Goal: Obtain resource: Download file/media

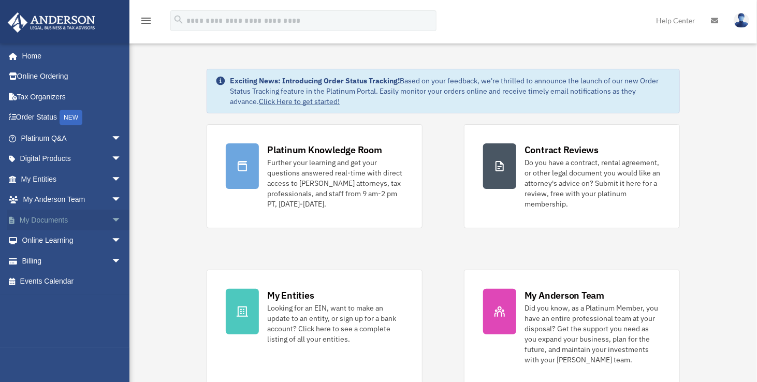
click at [111, 214] on span "arrow_drop_down" at bounding box center [121, 220] width 21 height 21
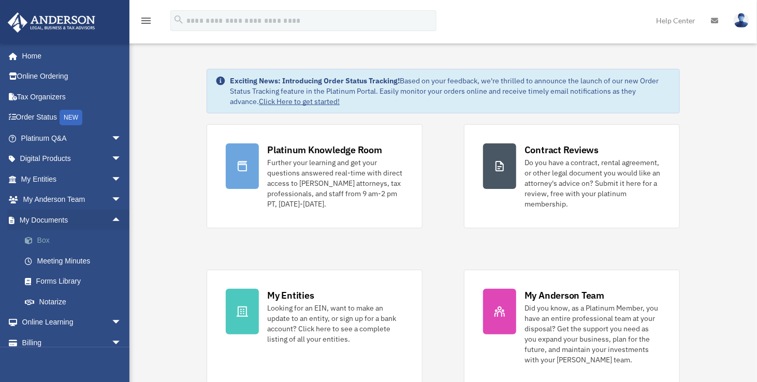
click at [71, 239] on link "Box" at bounding box center [76, 240] width 123 height 21
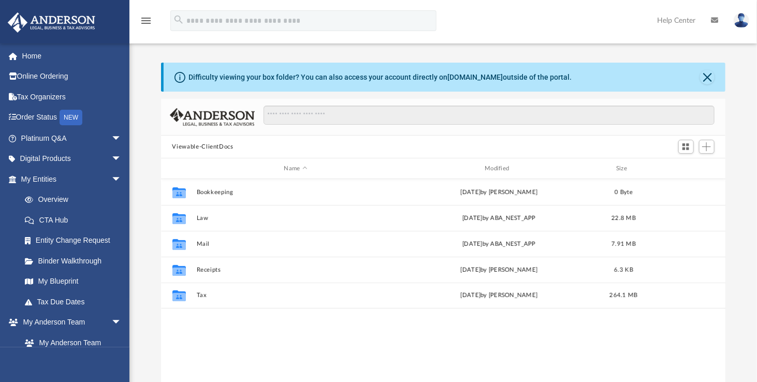
scroll to position [227, 557]
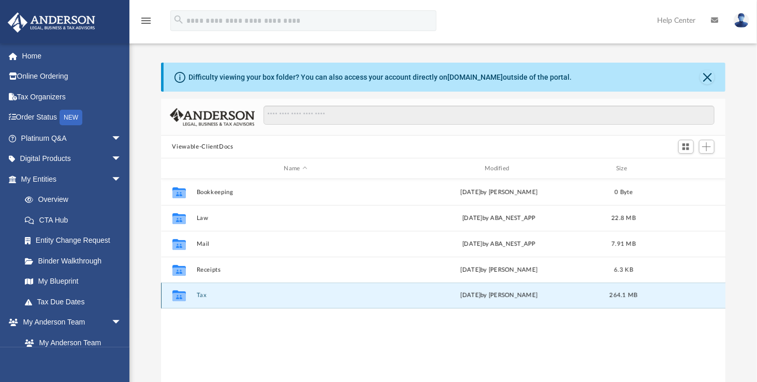
click at [220, 296] on button "Tax" at bounding box center [295, 295] width 199 height 7
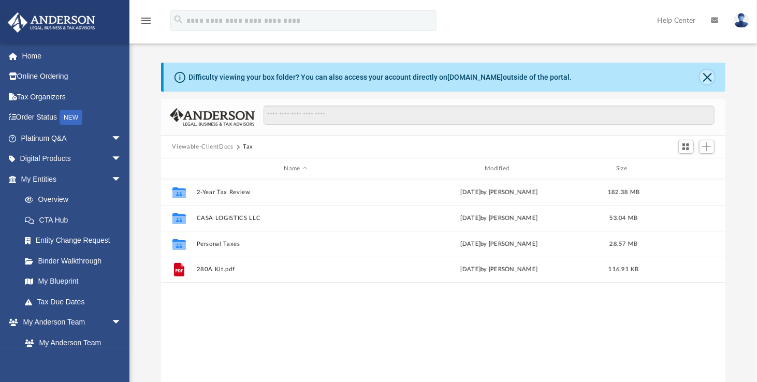
click at [709, 79] on button "Close" at bounding box center [707, 77] width 15 height 15
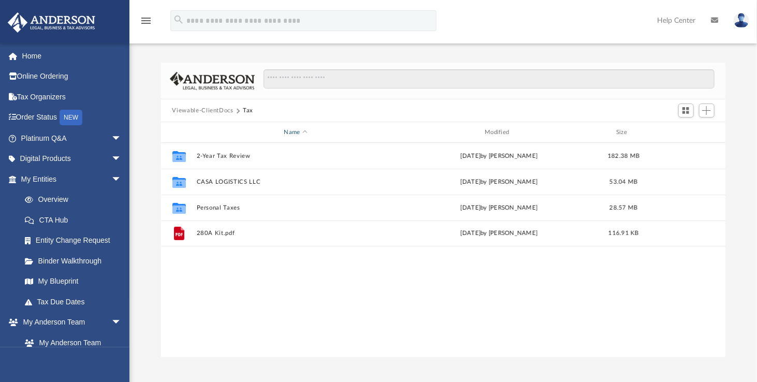
click at [300, 132] on div "Name" at bounding box center [295, 132] width 199 height 9
click at [305, 129] on span "Name" at bounding box center [305, 131] width 4 height 4
click at [213, 108] on button "Viewable-ClientDocs" at bounding box center [202, 110] width 61 height 9
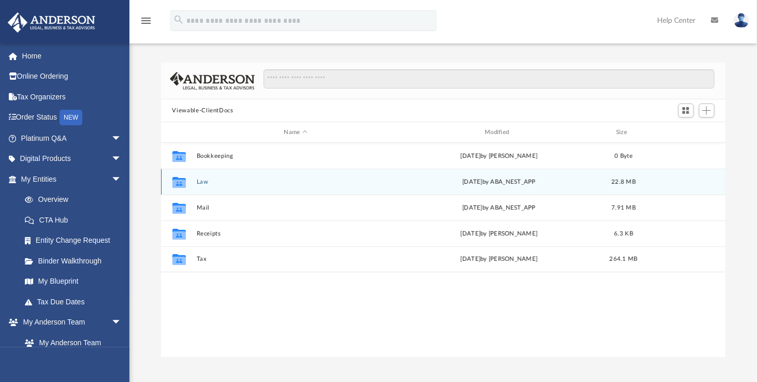
click at [229, 187] on div "Collaborated Folder Law Wed Apr 2 2025 by ABA_NEST_APP 22.8 MB" at bounding box center [443, 182] width 565 height 26
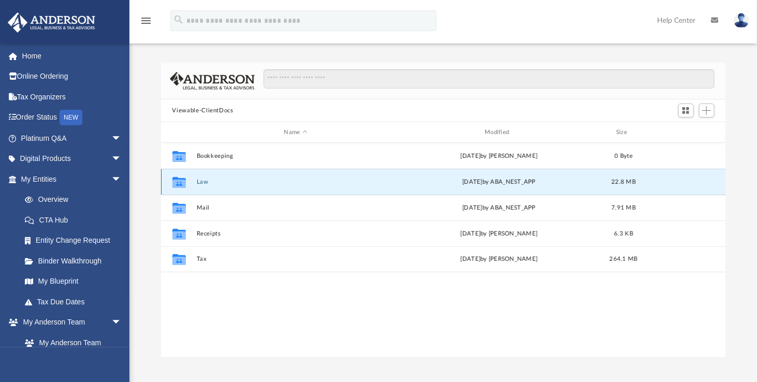
click at [203, 183] on button "Law" at bounding box center [295, 182] width 199 height 7
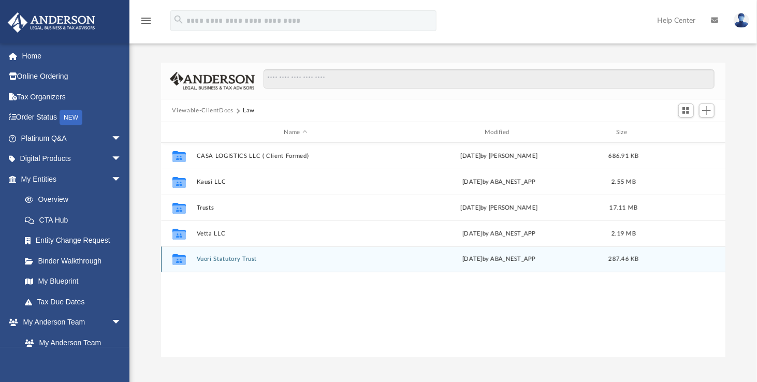
click at [234, 255] on div "Collaborated Folder Vuori Statutory Trust Tue Jun 18 2024 by ABA_NEST_APP 287.4…" at bounding box center [443, 260] width 565 height 26
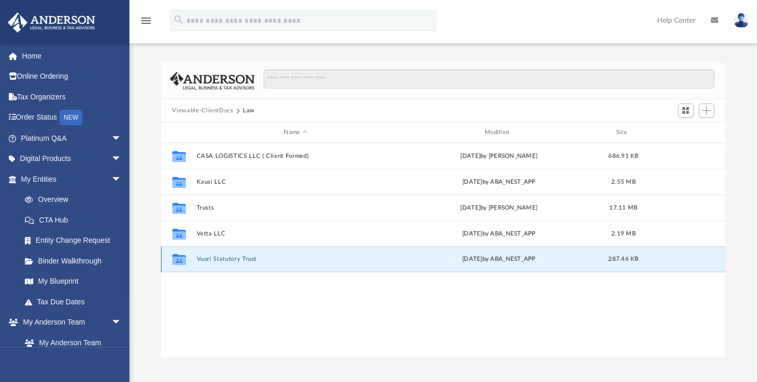
click at [234, 257] on button "Vuori Statutory Trust" at bounding box center [295, 259] width 199 height 7
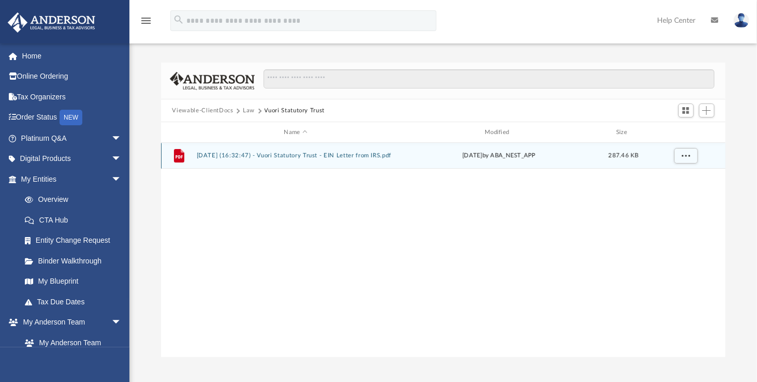
click at [319, 156] on button "2024.06.18 (16:32:47) - Vuori Statutory Trust - EIN Letter from IRS.pdf" at bounding box center [295, 155] width 199 height 7
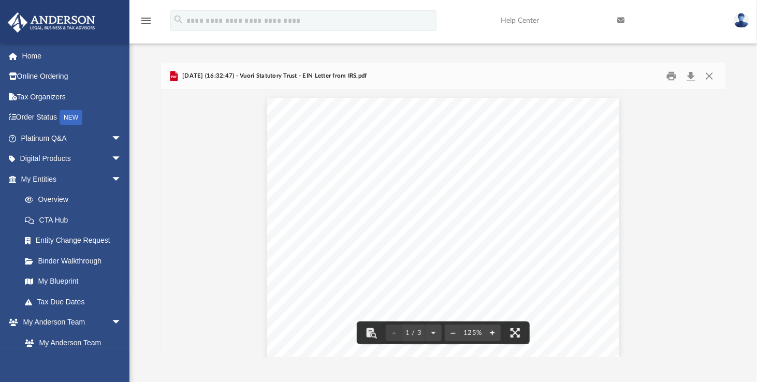
click at [491, 334] on button "File preview" at bounding box center [492, 333] width 17 height 23
click at [491, 334] on div "Page 1" at bounding box center [443, 344] width 380 height 508
click at [493, 332] on button "File preview" at bounding box center [492, 333] width 17 height 23
click at [493, 330] on button "File preview" at bounding box center [492, 333] width 17 height 23
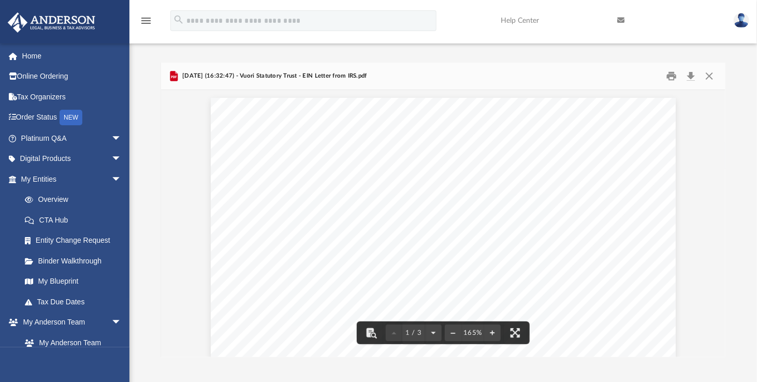
drag, startPoint x: 721, startPoint y: 122, endPoint x: 740, endPoint y: 155, distance: 38.5
click at [740, 155] on div "Difficulty viewing your box folder? You can also access your account directly o…" at bounding box center [443, 210] width 628 height 295
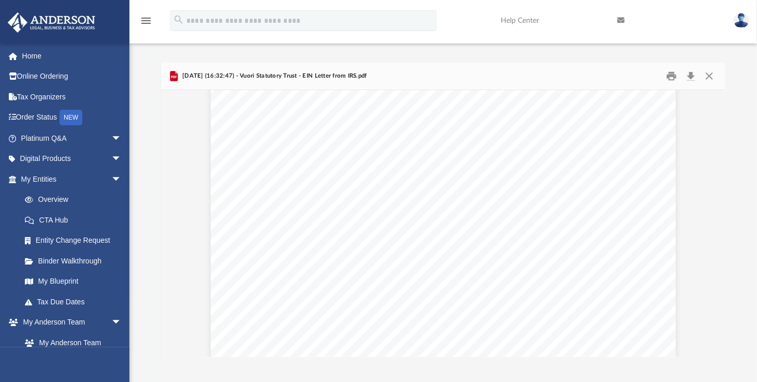
scroll to position [0, 0]
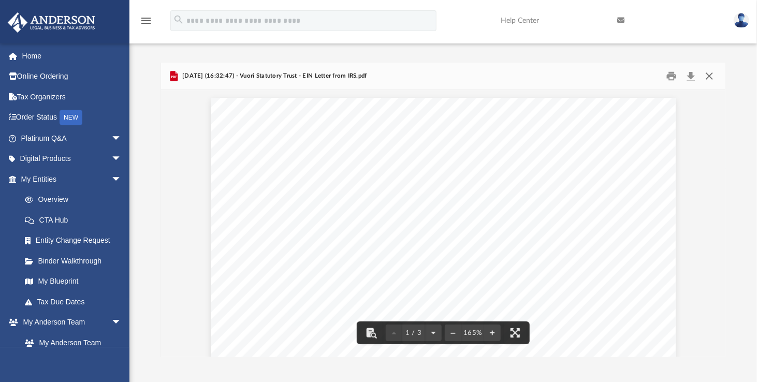
click at [713, 79] on button "Close" at bounding box center [709, 76] width 19 height 16
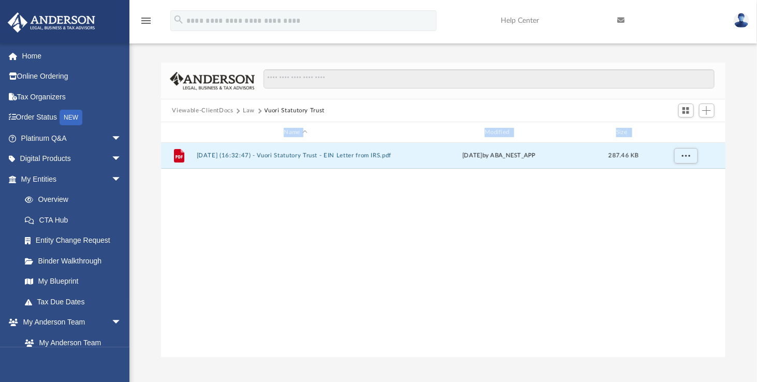
click at [219, 112] on button "Viewable-ClientDocs" at bounding box center [202, 110] width 61 height 9
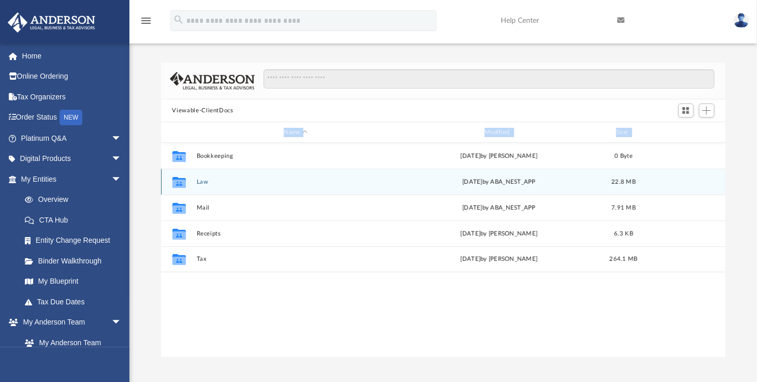
click at [212, 180] on button "Law" at bounding box center [295, 182] width 199 height 7
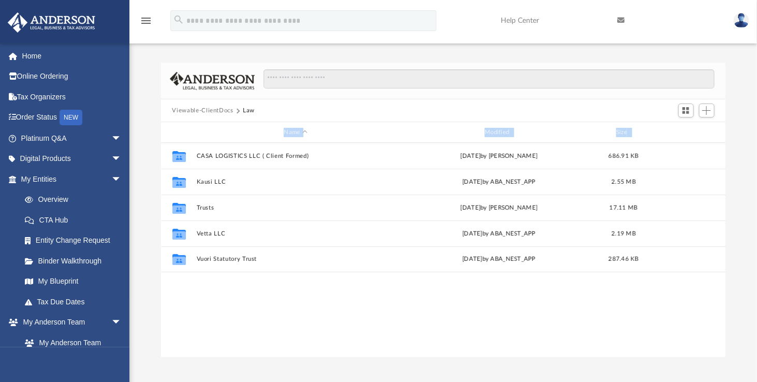
click at [209, 106] on button "Viewable-ClientDocs" at bounding box center [202, 110] width 61 height 9
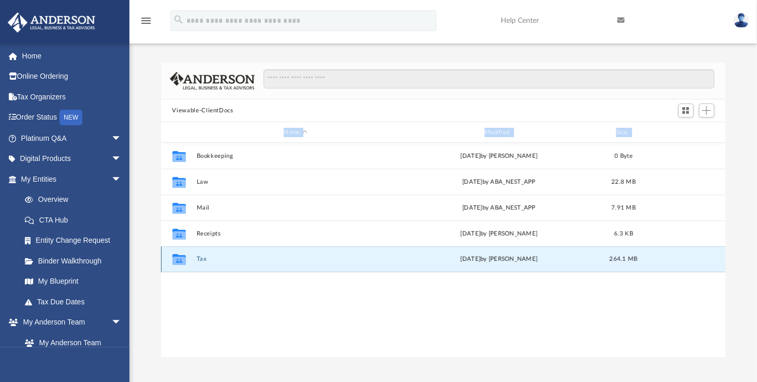
click at [206, 260] on button "Tax" at bounding box center [295, 259] width 199 height 7
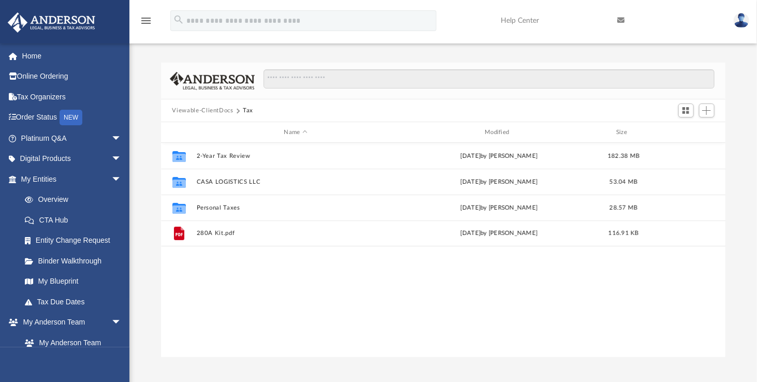
click at [219, 104] on div "Viewable-ClientDocs Tax" at bounding box center [443, 110] width 565 height 23
click at [221, 111] on button "Viewable-ClientDocs" at bounding box center [202, 110] width 61 height 9
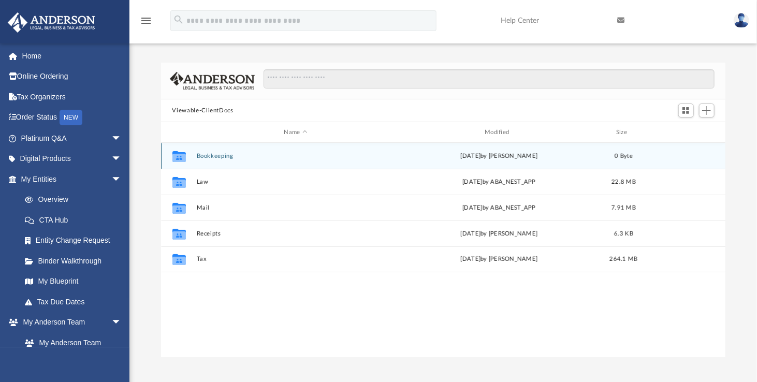
click at [221, 150] on div "Collaborated Folder Bookkeeping Wed Mar 27 2024 by Charles Rogler 0 Byte" at bounding box center [443, 156] width 565 height 26
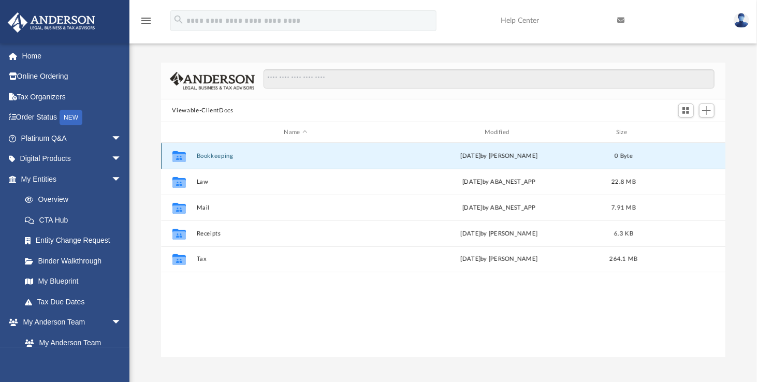
click at [220, 155] on button "Bookkeeping" at bounding box center [295, 156] width 199 height 7
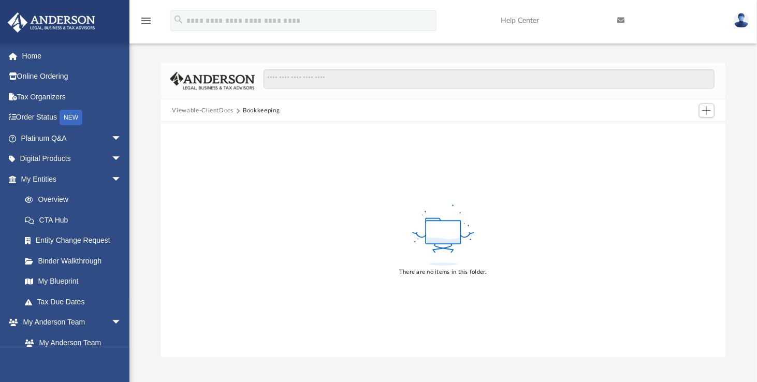
click at [226, 109] on button "Viewable-ClientDocs" at bounding box center [202, 110] width 61 height 9
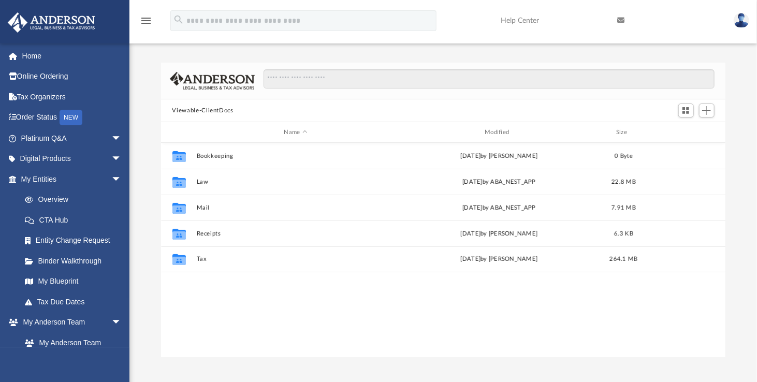
scroll to position [227, 557]
click at [216, 110] on button "Viewable-ClientDocs" at bounding box center [202, 110] width 61 height 9
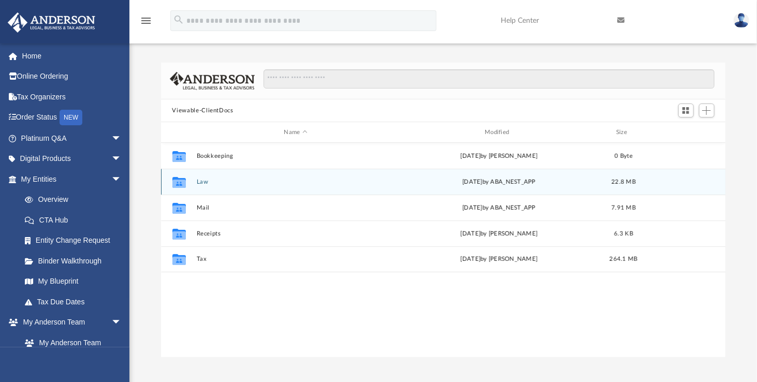
click at [204, 172] on div "Collaborated Folder Law Wed Apr 2 2025 by ABA_NEST_APP 22.8 MB" at bounding box center [443, 182] width 565 height 26
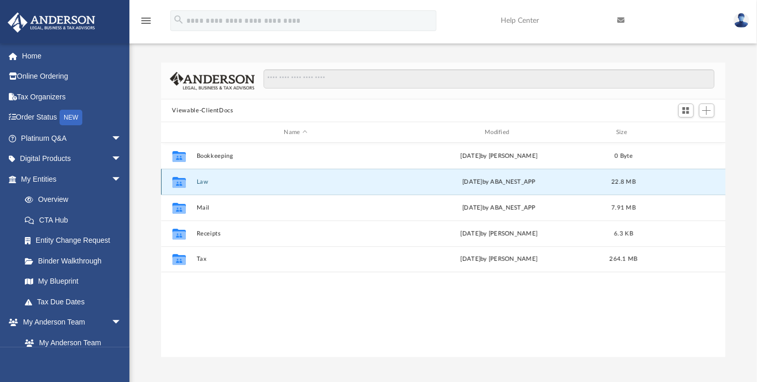
click at [199, 183] on button "Law" at bounding box center [295, 182] width 199 height 7
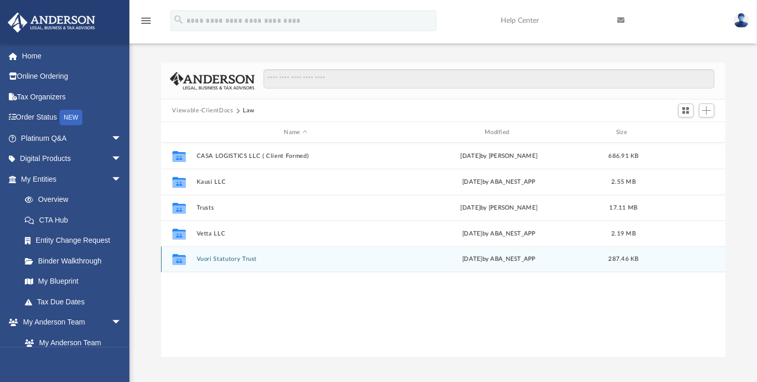
click at [180, 264] on icon "grid" at bounding box center [178, 261] width 13 height 8
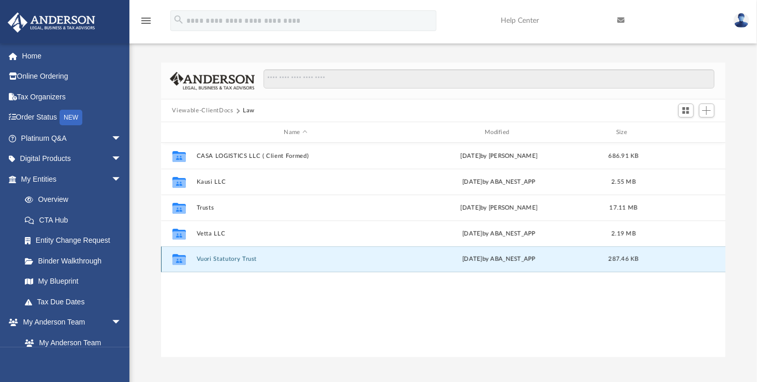
click at [218, 260] on button "Vuori Statutory Trust" at bounding box center [295, 259] width 199 height 7
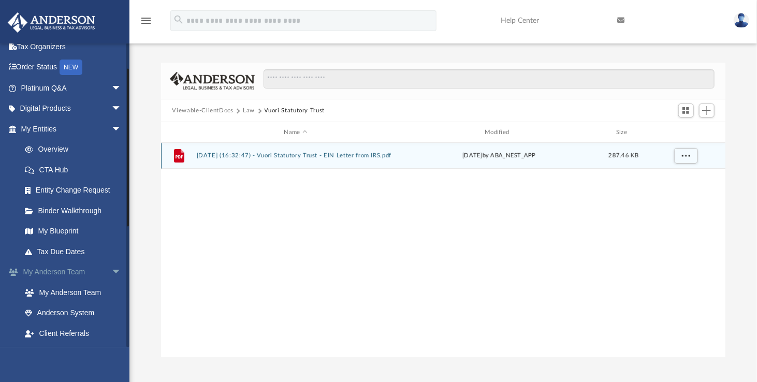
scroll to position [52, 0]
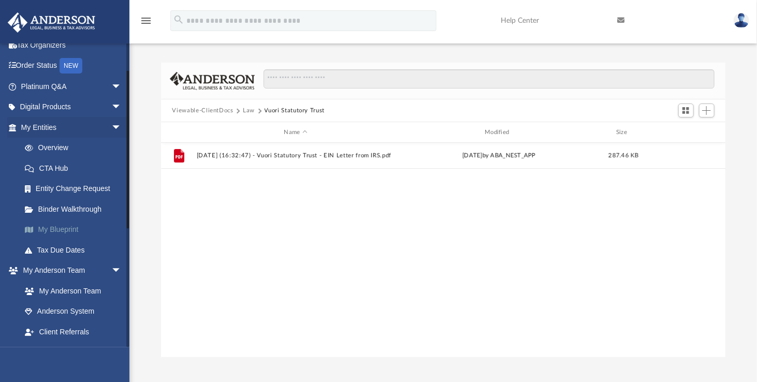
click at [70, 228] on link "My Blueprint" at bounding box center [76, 230] width 123 height 21
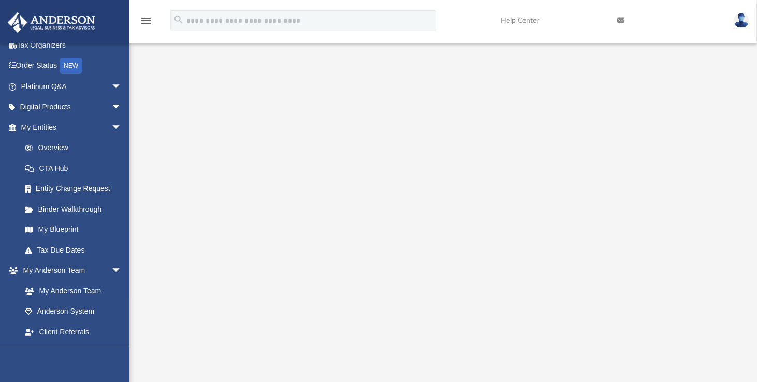
click at [740, 114] on div at bounding box center [443, 270] width 628 height 414
click at [151, 98] on div at bounding box center [443, 270] width 628 height 414
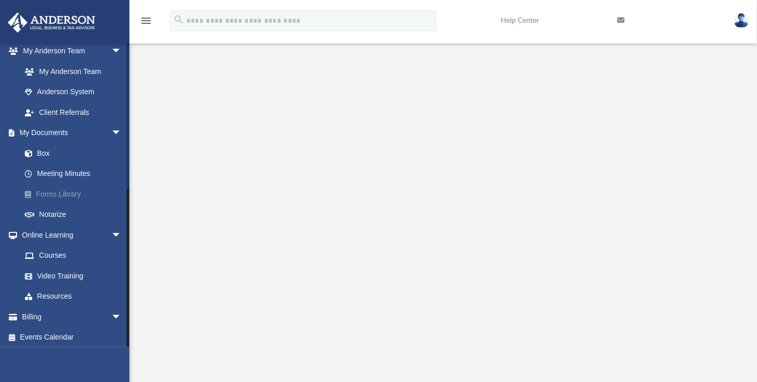
scroll to position [273, 0]
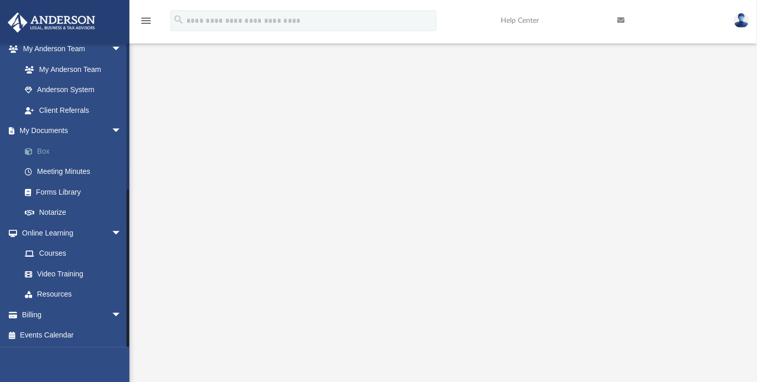
click at [45, 149] on link "Box" at bounding box center [76, 151] width 123 height 21
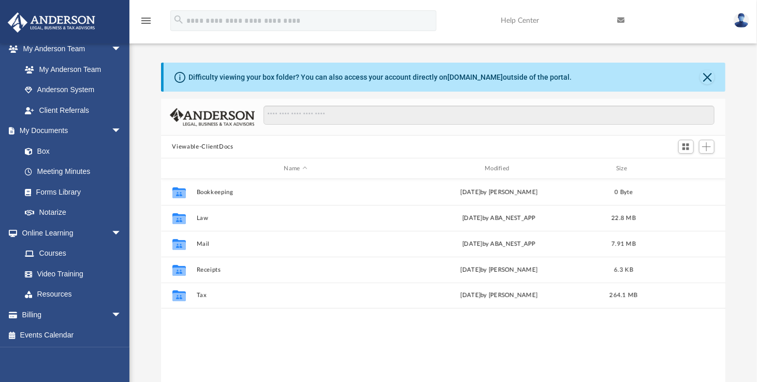
scroll to position [227, 557]
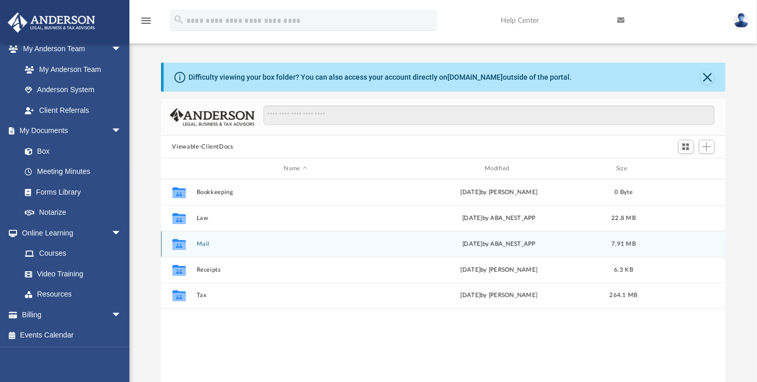
click at [208, 242] on button "Mail" at bounding box center [295, 244] width 199 height 7
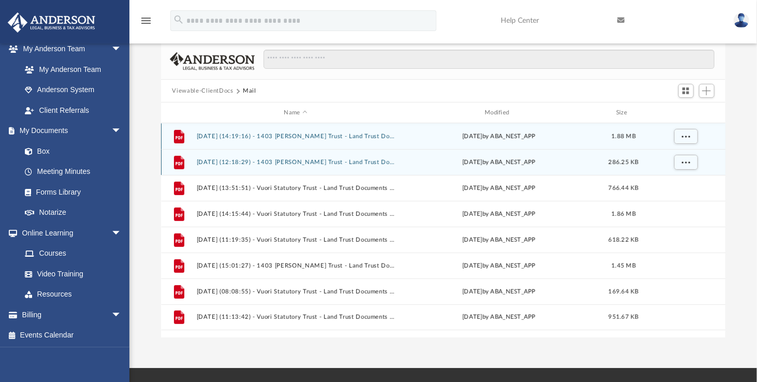
scroll to position [60, 0]
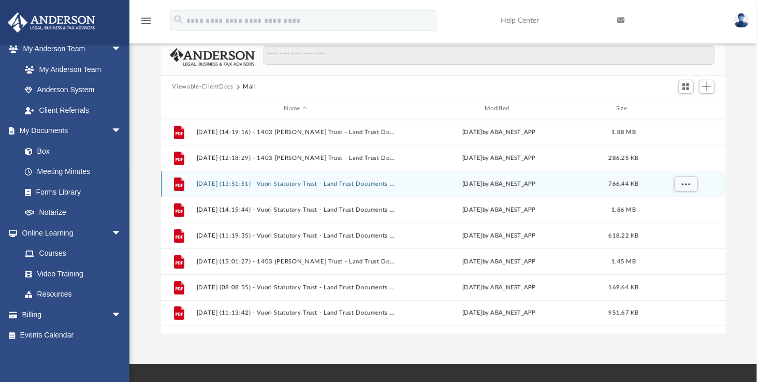
click at [350, 184] on button "2024.10.29 (13:51:51) - Vuori Statutory Trust - Land Trust Documents from Mono …" at bounding box center [295, 184] width 199 height 7
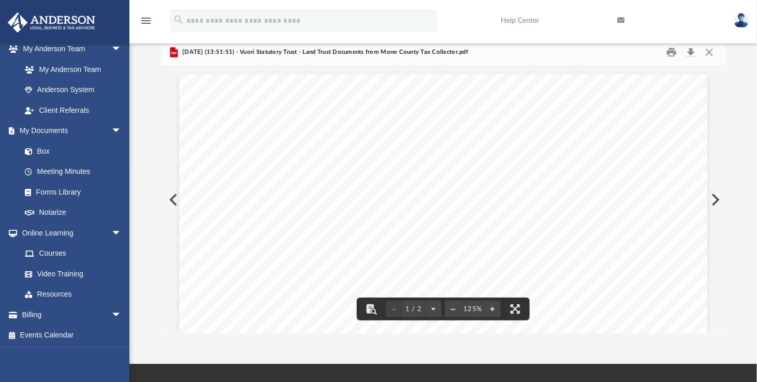
drag, startPoint x: 722, startPoint y: 98, endPoint x: 725, endPoint y: 116, distance: 18.4
click at [725, 116] on div "Viewable-ClientDocs Mail Name Modified Size File 2024.08.09 (14:19:16) - 1403 J…" at bounding box center [443, 186] width 565 height 295
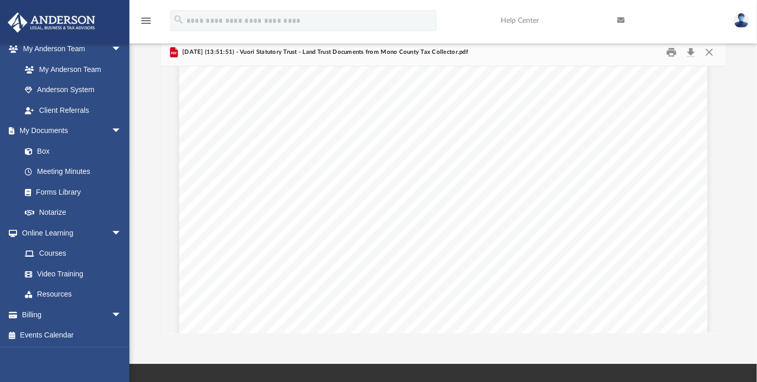
scroll to position [0, 0]
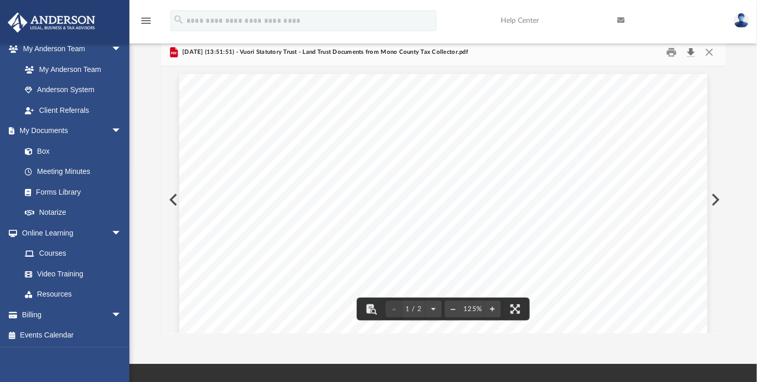
click at [689, 53] on button "Download" at bounding box center [691, 53] width 19 height 16
click at [709, 49] on button "Close" at bounding box center [709, 53] width 19 height 16
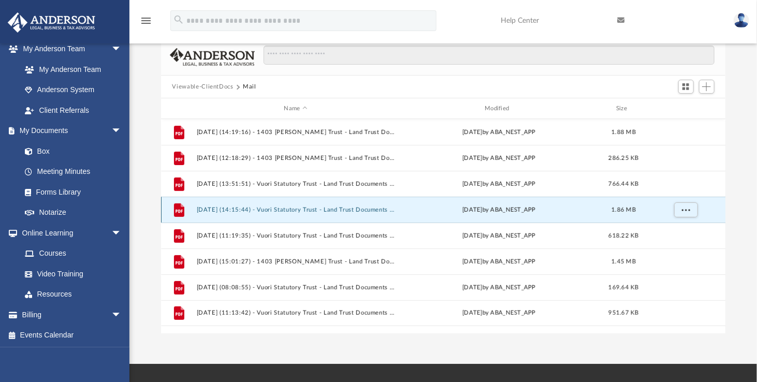
click at [319, 207] on button "2025.01.29 (14:15:44) - Vuori Statutory Trust - Land Trust Documents from Barry…" at bounding box center [295, 210] width 199 height 7
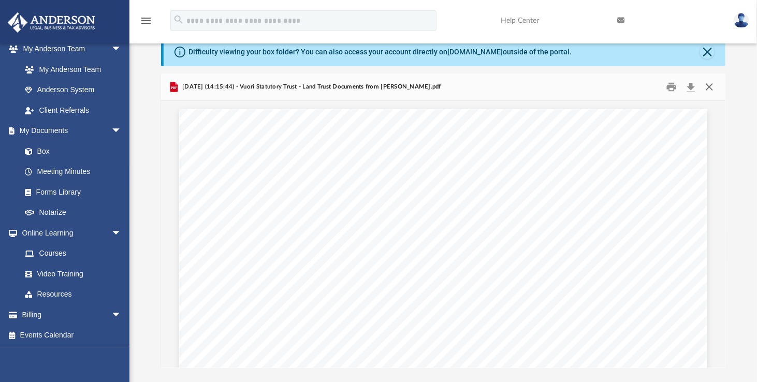
click at [709, 85] on button "Close" at bounding box center [709, 87] width 19 height 16
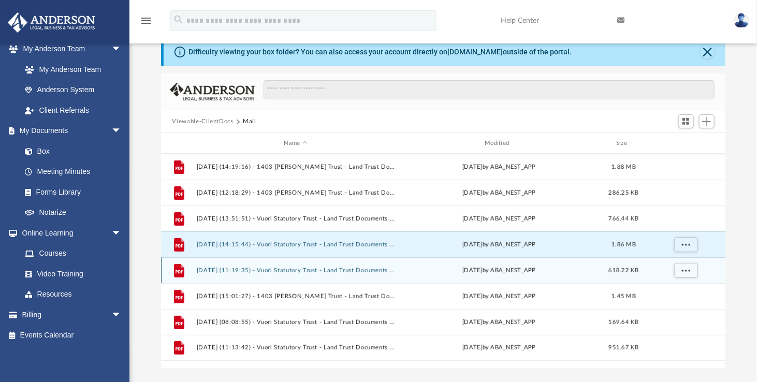
click at [358, 270] on button "2025.05.23 (11:19:35) - Vuori Statutory Trust - Land Trust Documents from Barry…" at bounding box center [295, 270] width 199 height 7
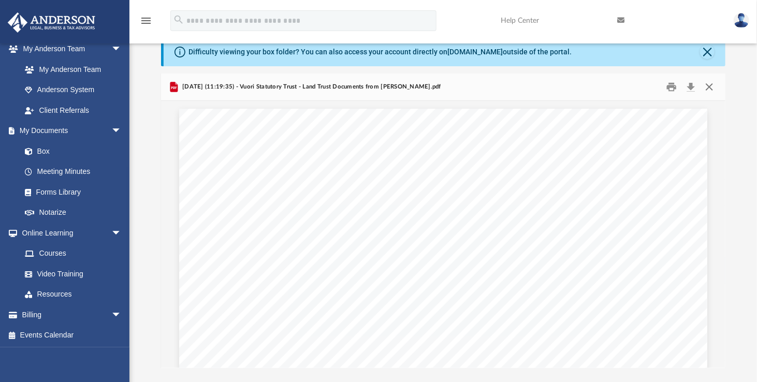
click at [709, 85] on button "Close" at bounding box center [709, 87] width 19 height 16
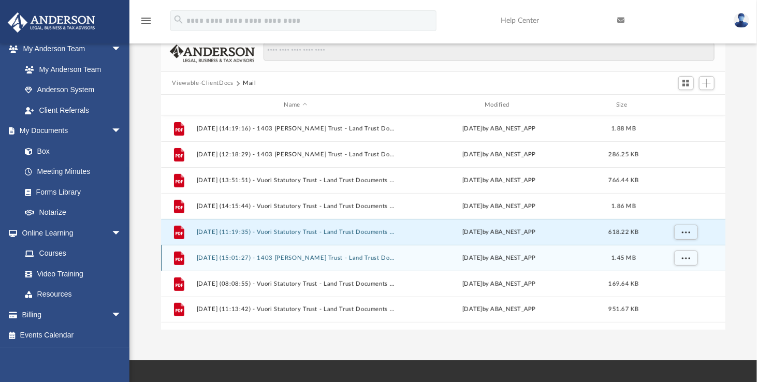
scroll to position [69, 0]
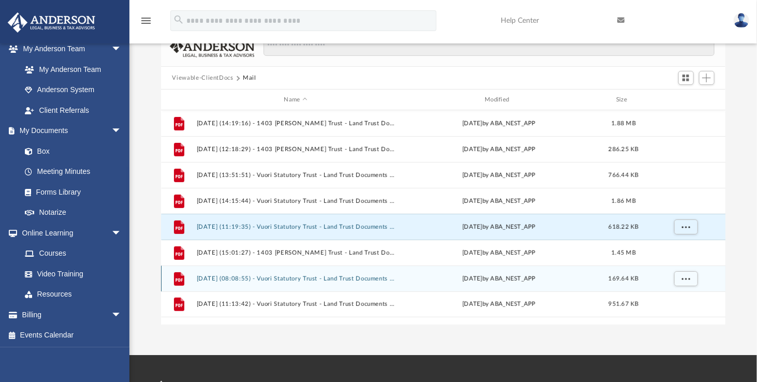
click at [342, 277] on button "2025.07.31 (08:08:55) - Vuori Statutory Trust - Land Trust Documents from Barry…" at bounding box center [295, 279] width 199 height 7
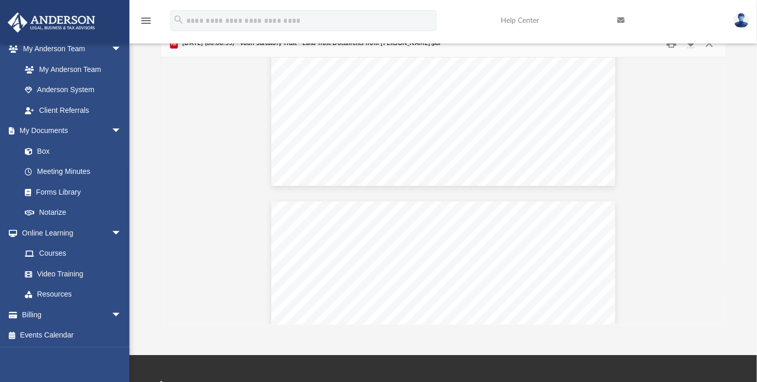
scroll to position [0, 0]
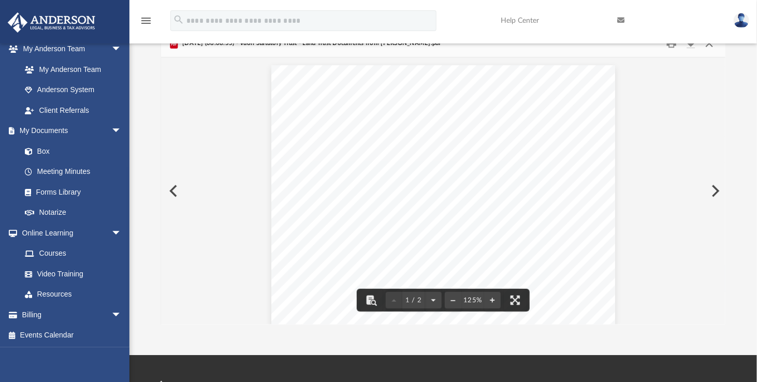
click at [709, 46] on button "Close" at bounding box center [709, 44] width 19 height 16
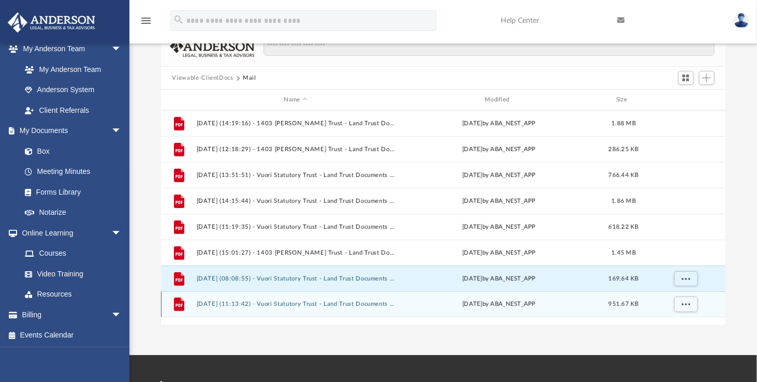
click at [341, 302] on button "2025.09.09 (11:13:42) - Vuori Statutory Trust - Land Trust Documents from Mono …" at bounding box center [295, 304] width 199 height 7
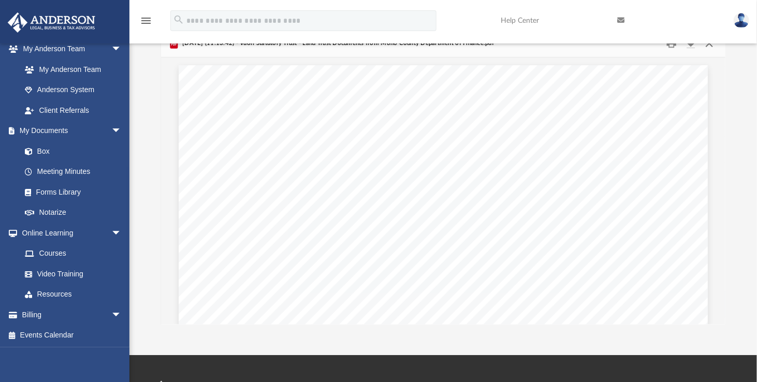
click at [711, 45] on button "Close" at bounding box center [709, 44] width 19 height 16
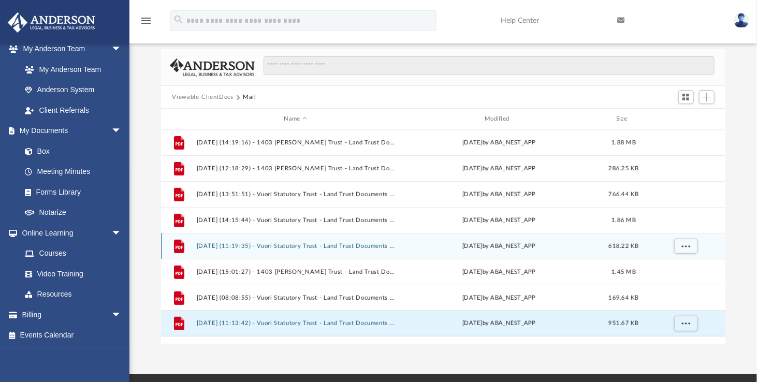
scroll to position [52, 0]
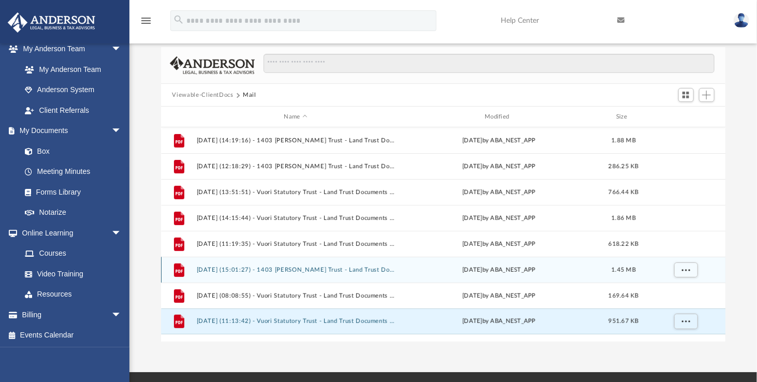
click at [299, 273] on button "2025.07.02 (15:01:27) - 1403 Jinette Trust - Land Trust Documents from Claude P…" at bounding box center [295, 270] width 199 height 7
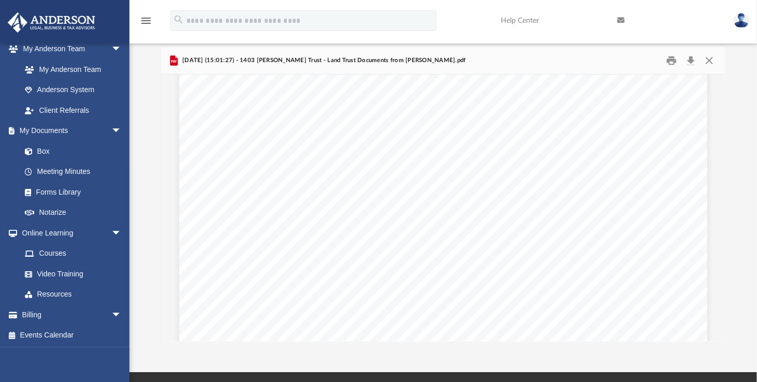
scroll to position [0, 0]
click at [740, 112] on div "Difficulty viewing your box folder? You can also access your account directly o…" at bounding box center [443, 176] width 628 height 331
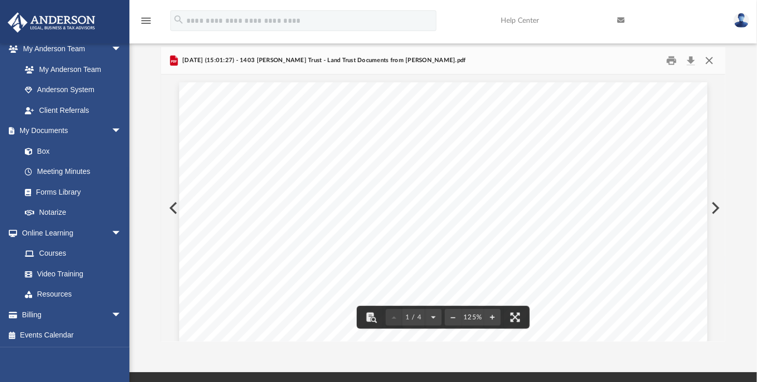
click at [708, 63] on button "Close" at bounding box center [709, 61] width 19 height 16
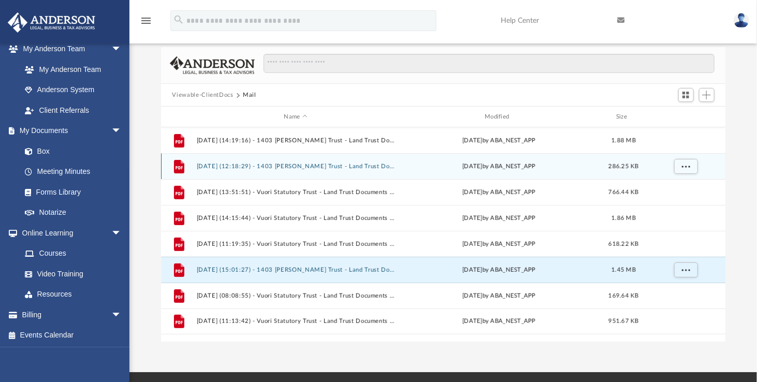
click at [316, 164] on button "2024.10.28 (12:18:29) - 1403 Jinette Trust - Land Trust Documents from Shari L.…" at bounding box center [295, 166] width 199 height 7
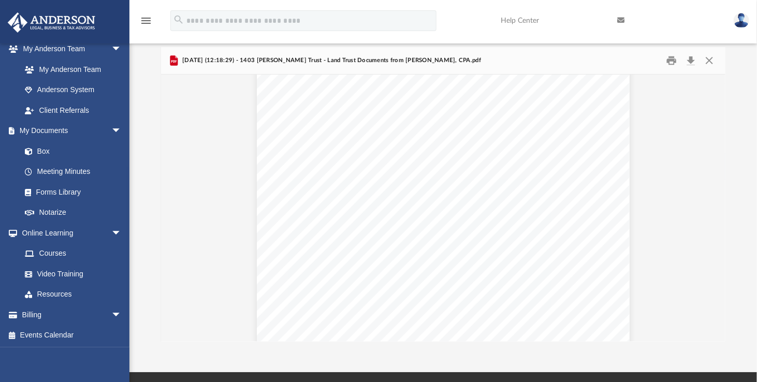
scroll to position [825, 0]
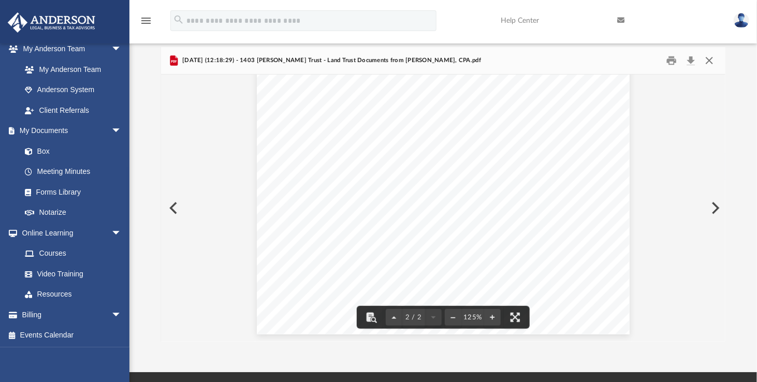
click at [709, 56] on button "Close" at bounding box center [709, 61] width 19 height 16
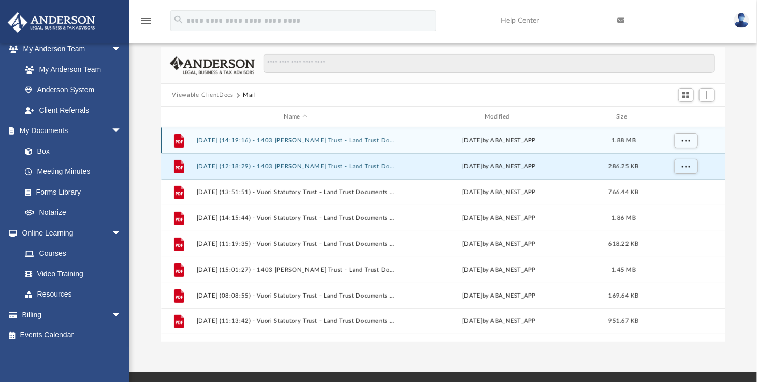
click at [362, 142] on button "2024.08.09 (14:19:16) - 1403 Jinette Trust - Land Trust Documents from CLAUDE P…" at bounding box center [295, 140] width 199 height 7
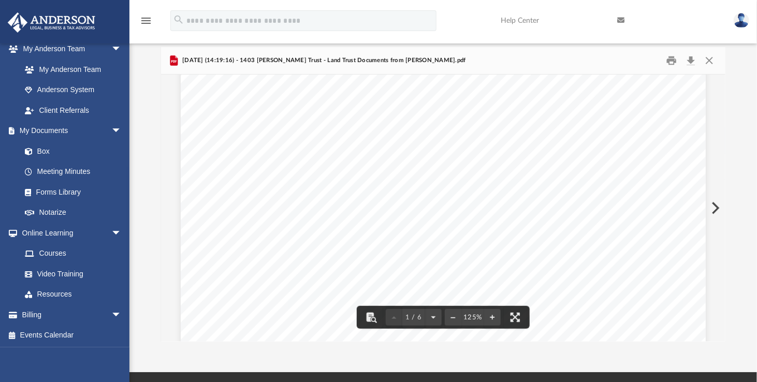
scroll to position [61, 0]
click at [708, 61] on button "Close" at bounding box center [709, 61] width 19 height 16
